Goal: Book appointment/travel/reservation

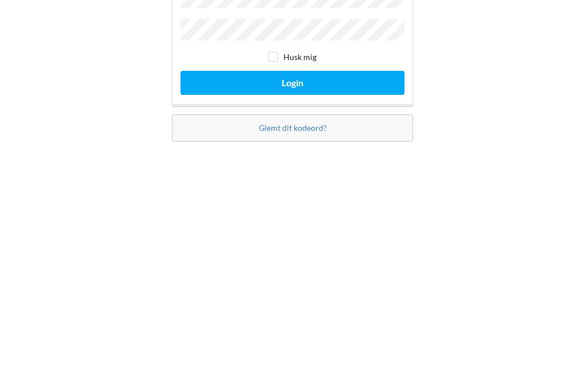
click at [299, 211] on button "Login" at bounding box center [293, 222] width 224 height 23
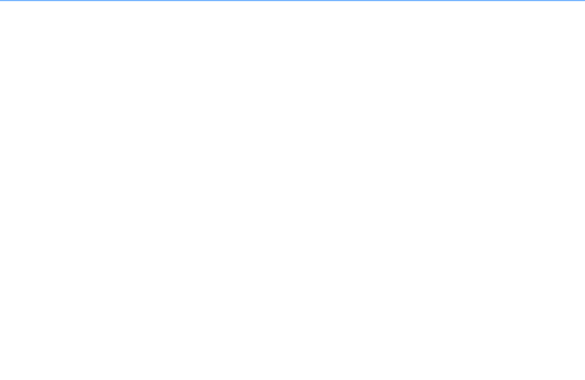
scroll to position [6, 0]
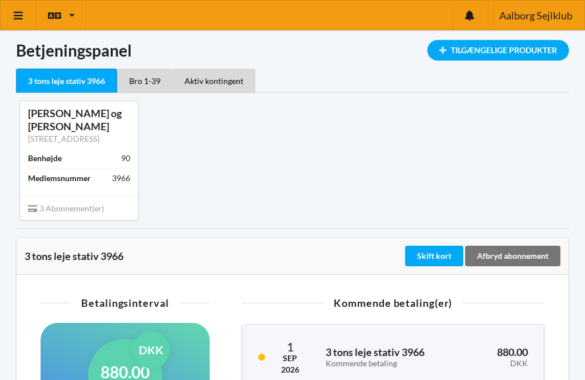
click at [21, 12] on icon at bounding box center [19, 15] width 12 height 10
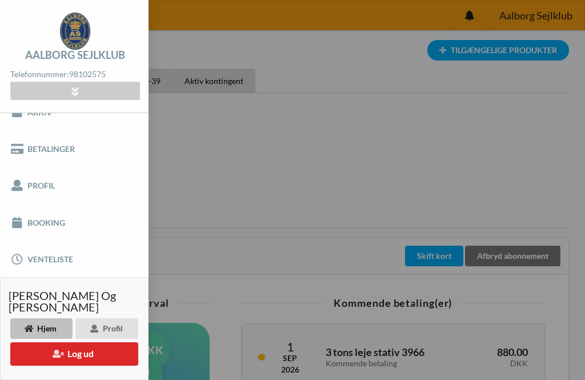
scroll to position [55, 0]
click at [59, 223] on link "Booking" at bounding box center [74, 223] width 149 height 37
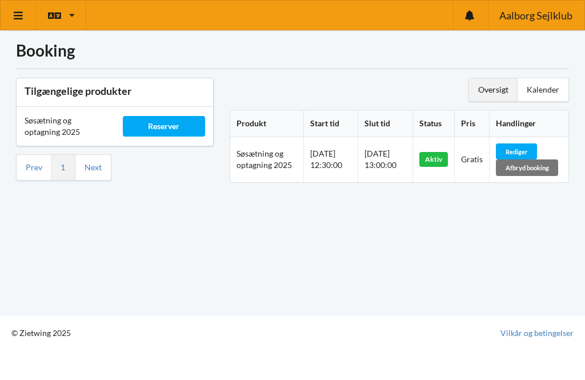
click at [174, 126] on div "Reserver" at bounding box center [164, 126] width 82 height 21
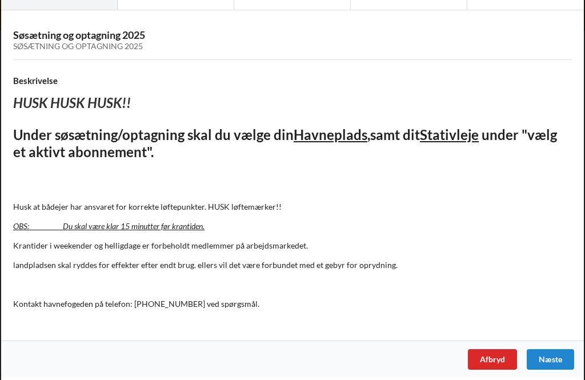
scroll to position [62, 0]
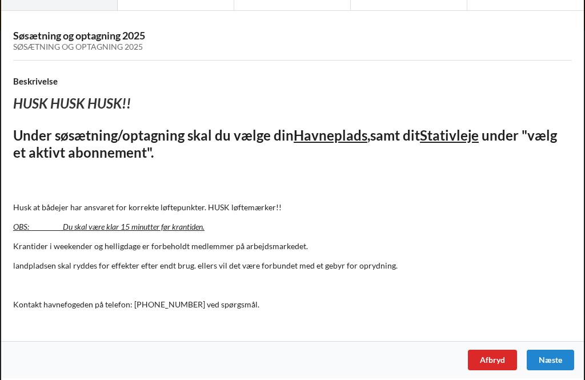
click at [561, 355] on div "Næste" at bounding box center [550, 360] width 47 height 21
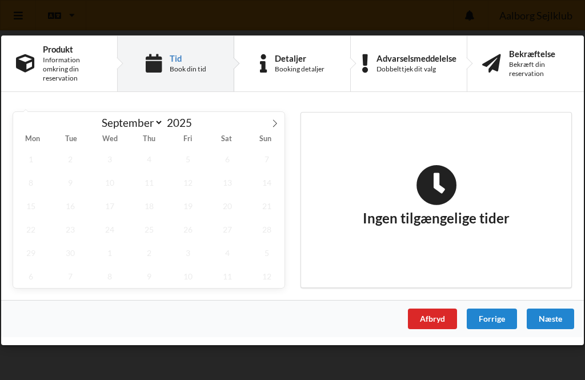
scroll to position [0, 0]
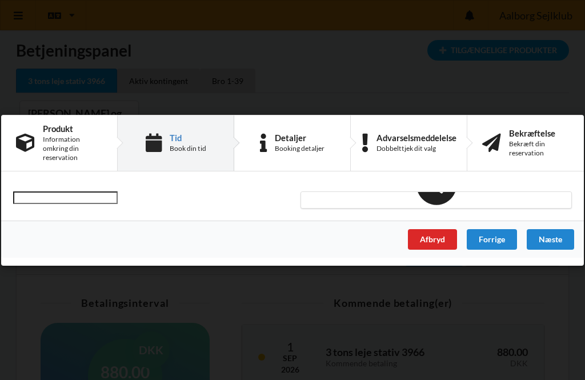
click at [435, 236] on div "Afbryd" at bounding box center [432, 239] width 49 height 21
click at [438, 239] on div "Afbryd" at bounding box center [432, 239] width 49 height 21
click at [439, 235] on div "Afbryd" at bounding box center [432, 239] width 49 height 21
click at [437, 242] on div "Afbryd" at bounding box center [432, 239] width 49 height 21
click at [438, 238] on div "Afbryd" at bounding box center [432, 239] width 49 height 21
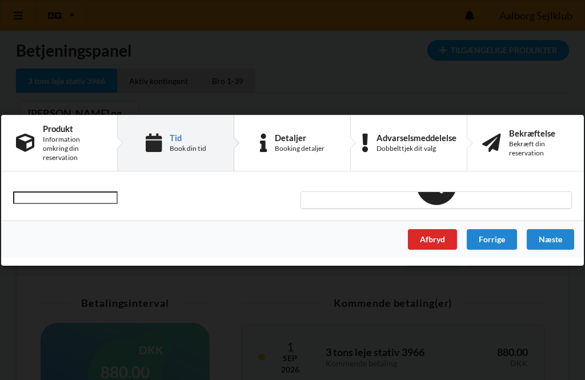
click at [72, 144] on div "Information omkring din reservation" at bounding box center [72, 148] width 59 height 27
